Goal: Transaction & Acquisition: Purchase product/service

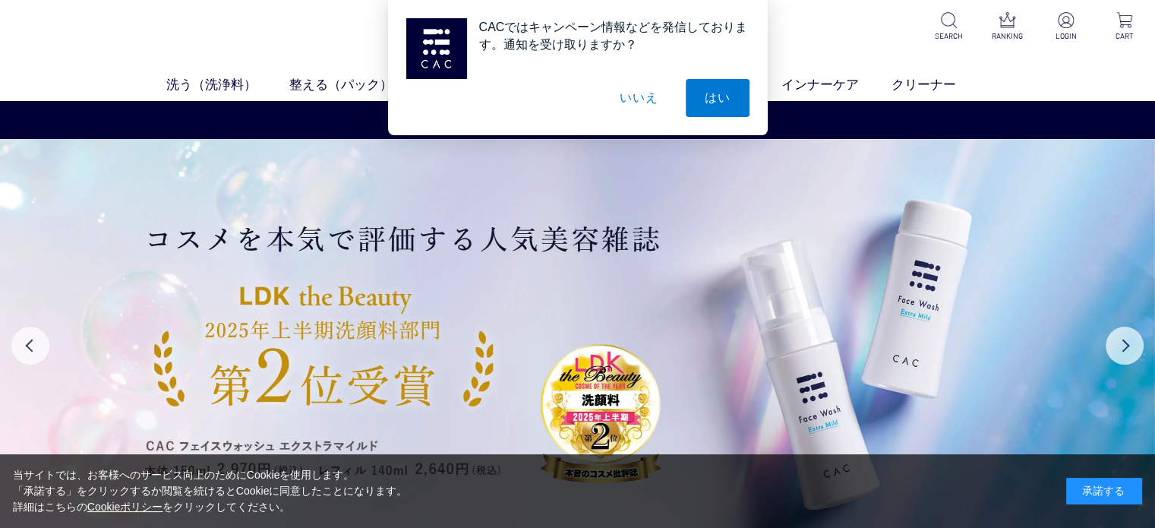
click at [1085, 491] on div "承諾する" at bounding box center [1104, 491] width 76 height 27
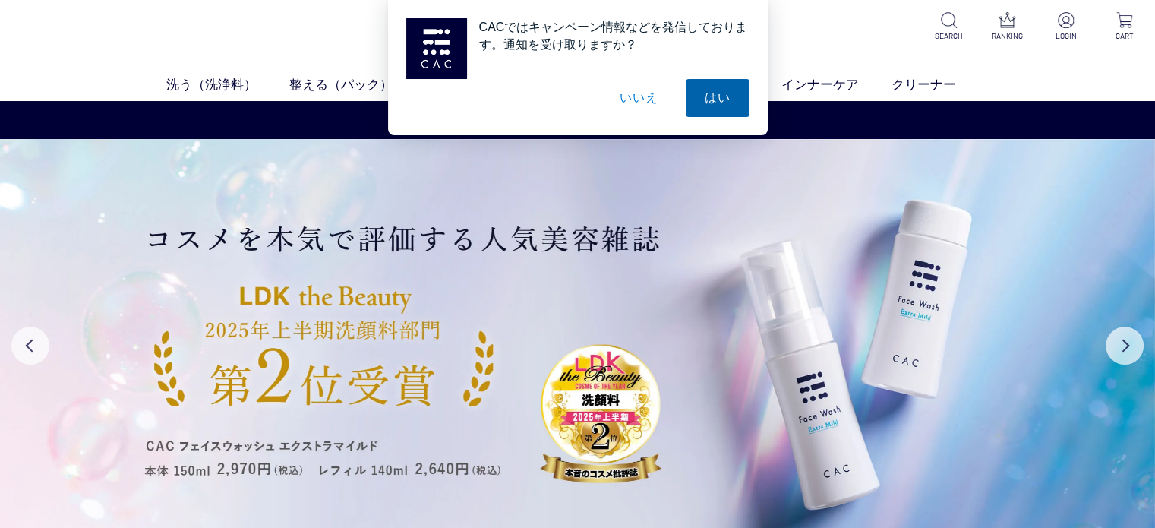
click at [735, 91] on button "はい" at bounding box center [718, 98] width 64 height 38
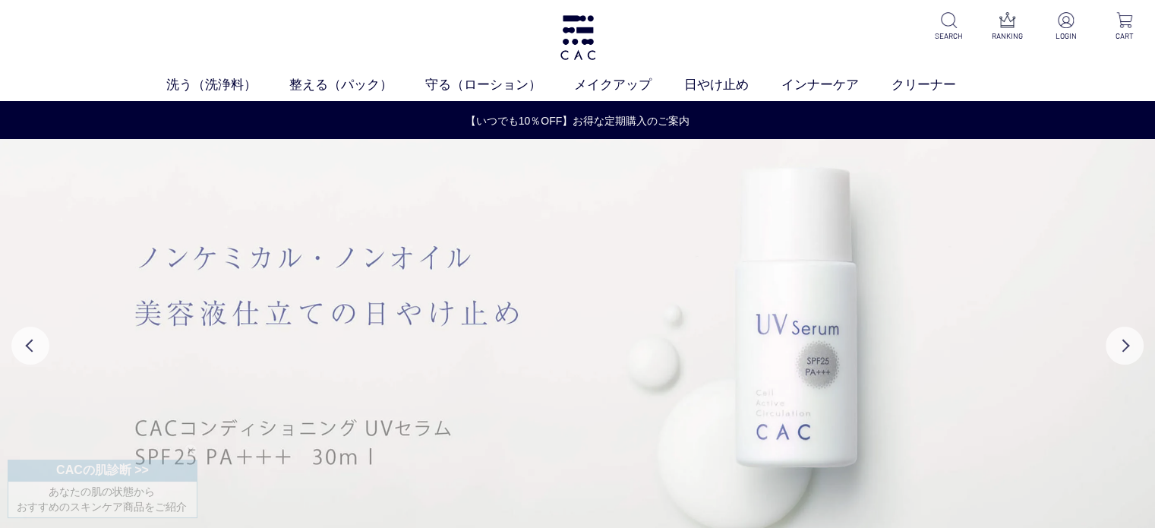
click at [435, 223] on img at bounding box center [577, 345] width 1155 height 412
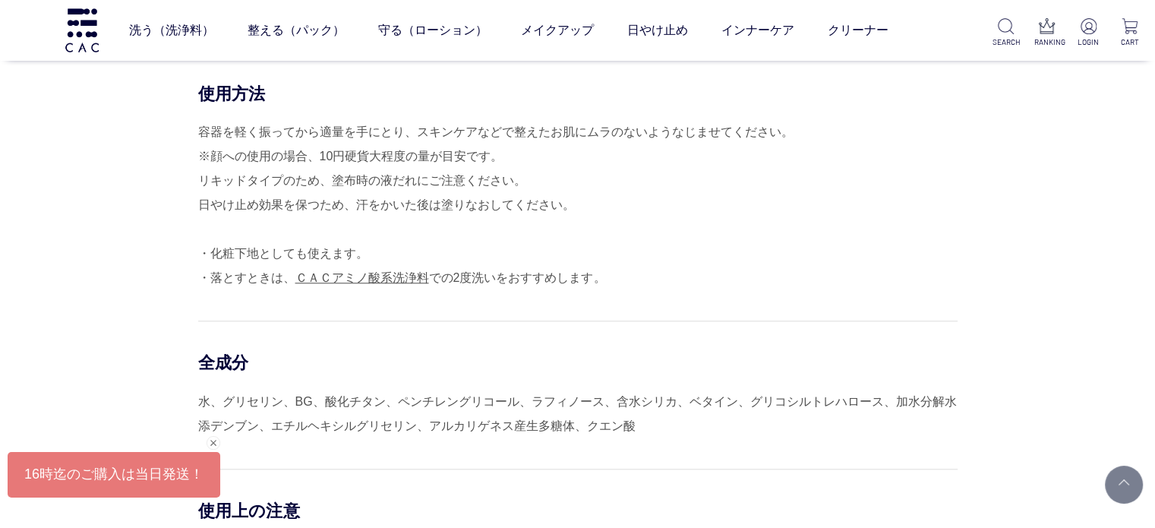
scroll to position [1357, 0]
